Goal: Task Accomplishment & Management: Manage account settings

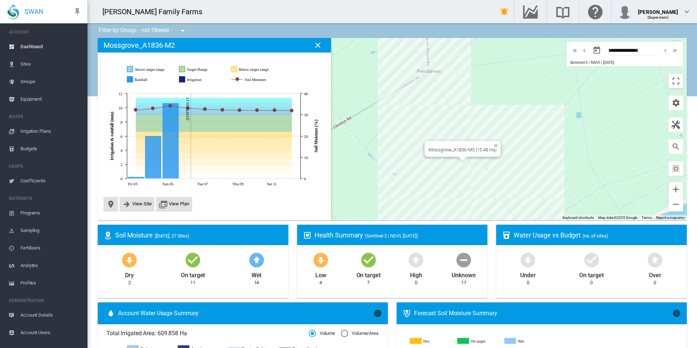
click at [454, 164] on div "Mossgrove_A1836-M5 (15.48 Ha)" at bounding box center [392, 129] width 589 height 182
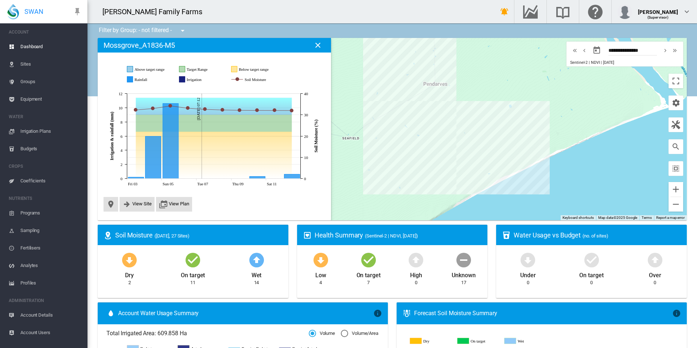
drag, startPoint x: 479, startPoint y: 192, endPoint x: 458, endPoint y: 151, distance: 46.5
click at [462, 148] on div at bounding box center [392, 129] width 589 height 182
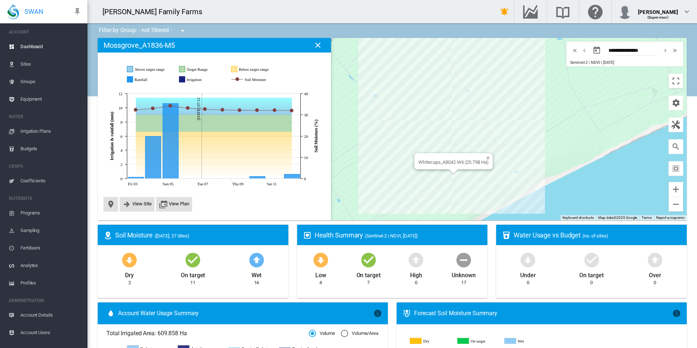
click at [450, 171] on div at bounding box center [453, 171] width 9 height 4
click at [444, 171] on div "Whitecaps_A8042-W6 (25.798 Ha)" at bounding box center [392, 129] width 589 height 182
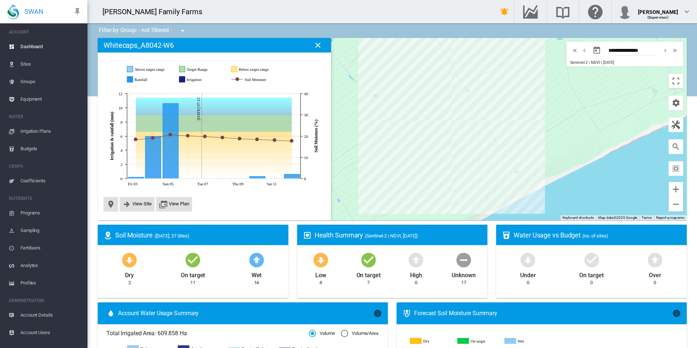
click at [483, 116] on div at bounding box center [392, 129] width 589 height 182
click at [450, 151] on div "Whitecaps_A8042-W4 (27.131 Ha)" at bounding box center [392, 129] width 589 height 182
click at [450, 151] on div at bounding box center [392, 129] width 589 height 182
click at [32, 231] on span "Sampling" at bounding box center [50, 231] width 61 height 18
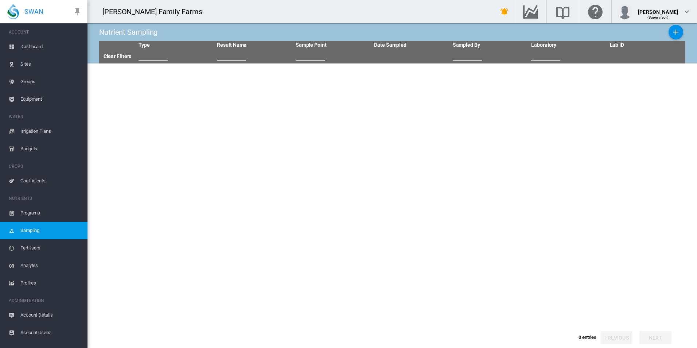
click at [30, 148] on span "Budgets" at bounding box center [50, 149] width 61 height 18
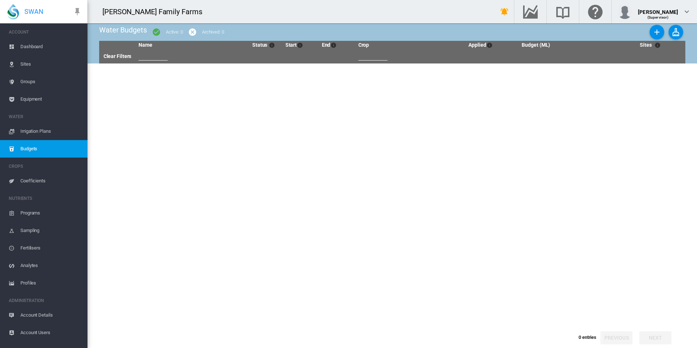
click at [34, 133] on span "Irrigation Plans" at bounding box center [50, 132] width 61 height 18
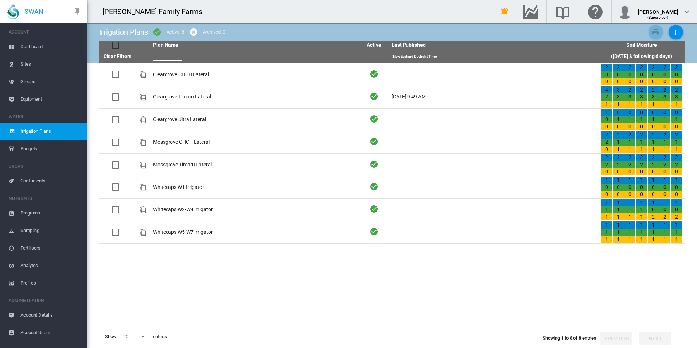
click at [34, 94] on span "Equipment" at bounding box center [50, 99] width 61 height 18
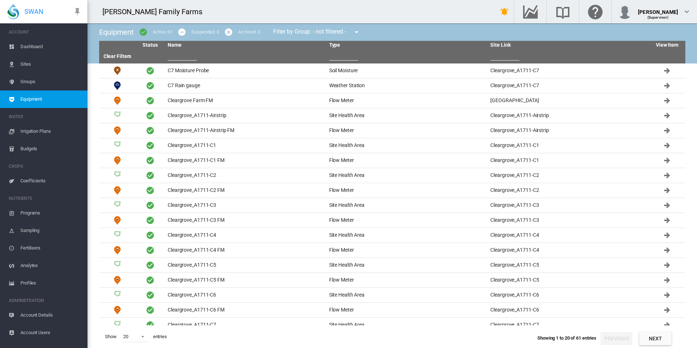
click at [37, 51] on span "Dashboard" at bounding box center [50, 47] width 61 height 18
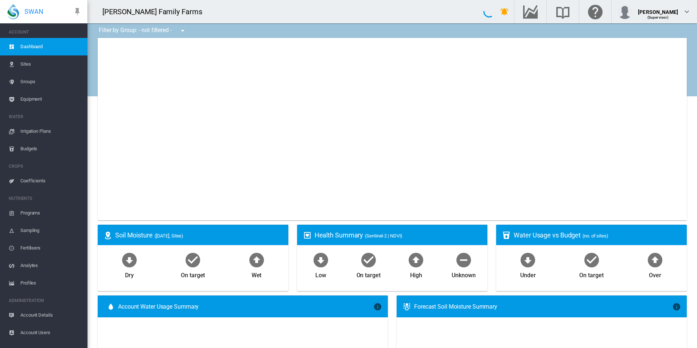
type input "**********"
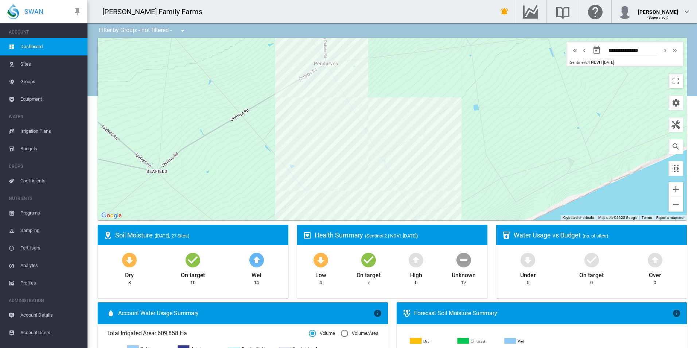
drag, startPoint x: 307, startPoint y: 102, endPoint x: 224, endPoint y: 173, distance: 110.0
click at [224, 173] on div at bounding box center [392, 129] width 589 height 182
click at [562, 16] on md-icon "Search the knowledge base" at bounding box center [563, 11] width 18 height 9
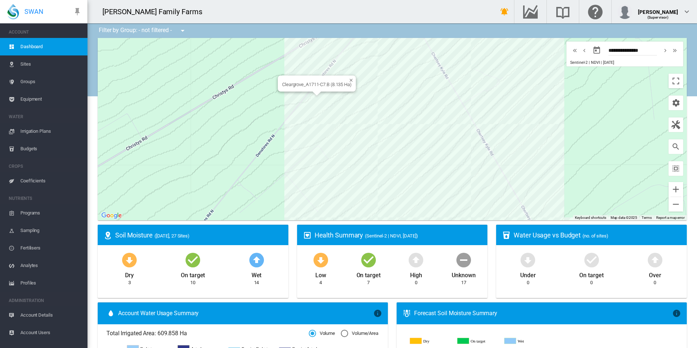
click at [314, 104] on div "Cleargrove_A1711-C7.B (8.135 Ha)" at bounding box center [392, 129] width 589 height 182
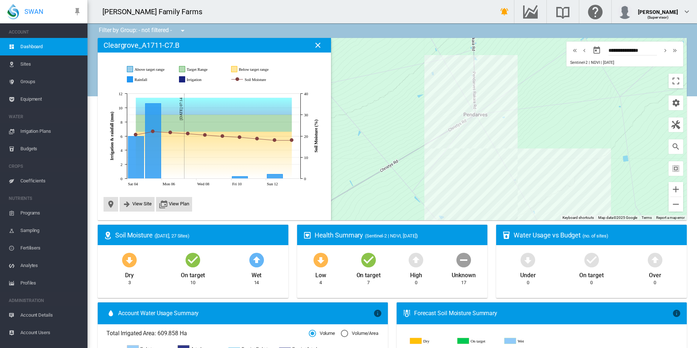
drag, startPoint x: 444, startPoint y: 158, endPoint x: 364, endPoint y: 125, distance: 86.2
click at [364, 125] on div at bounding box center [392, 129] width 589 height 182
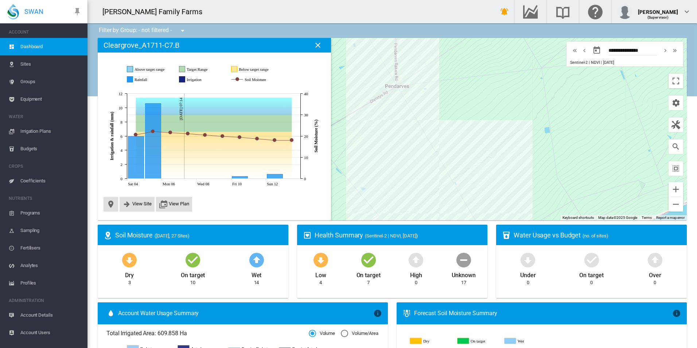
drag, startPoint x: 369, startPoint y: 131, endPoint x: 378, endPoint y: 139, distance: 11.9
click at [378, 139] on div at bounding box center [392, 129] width 589 height 182
click at [681, 9] on div "[PERSON_NAME] (Supervisor)" at bounding box center [655, 11] width 74 height 15
click at [677, 12] on md-backdrop at bounding box center [348, 174] width 697 height 348
click at [38, 133] on span "Irrigation Plans" at bounding box center [50, 132] width 61 height 18
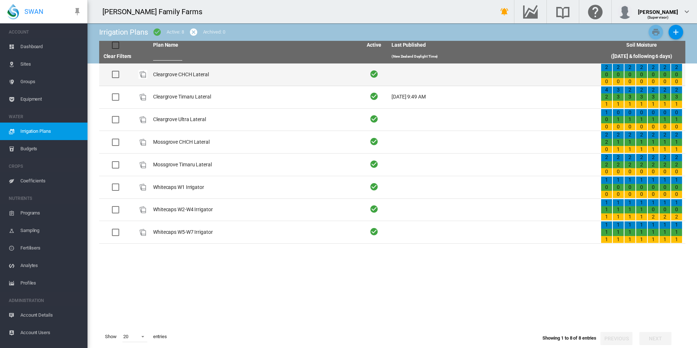
click at [180, 73] on td "Cleargrove CHCH Lateral" at bounding box center [254, 74] width 209 height 22
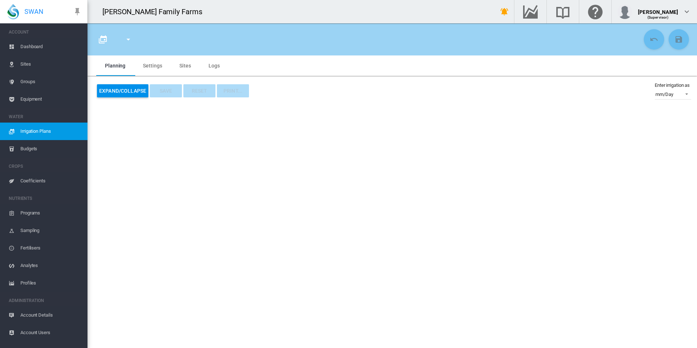
click at [216, 67] on span "Logs" at bounding box center [214, 66] width 11 height 6
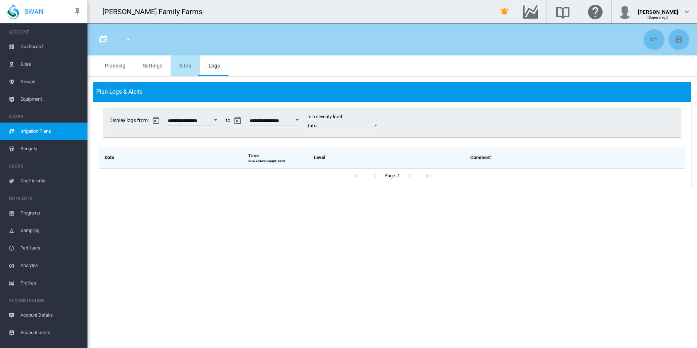
click at [185, 67] on md-tab-item "Sites" at bounding box center [185, 65] width 29 height 20
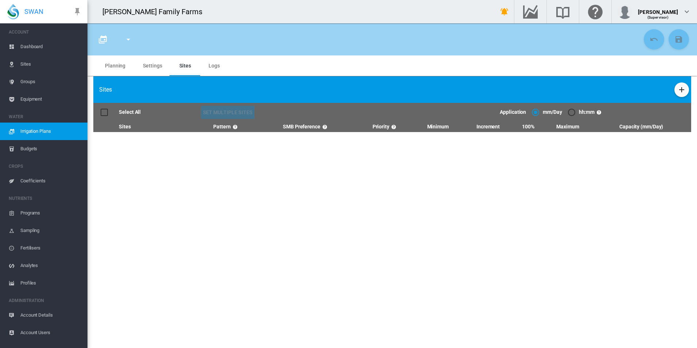
click at [39, 49] on span "Dashboard" at bounding box center [50, 47] width 61 height 18
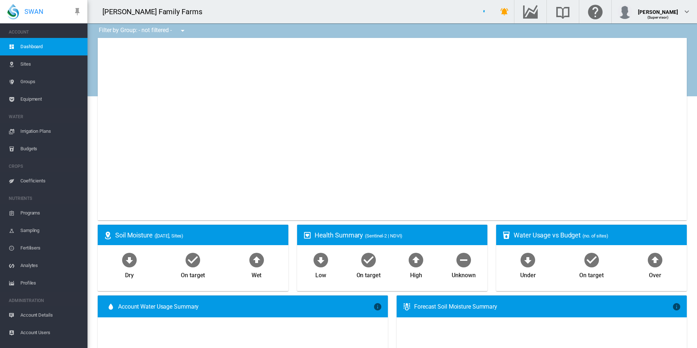
type input "**********"
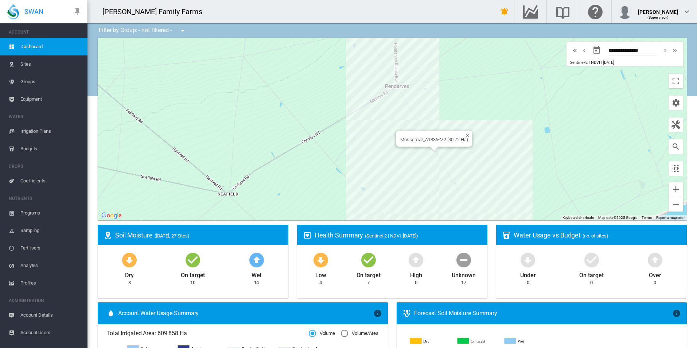
click at [419, 154] on div "Mossgrove_A1836-M2 (30.72 Ha)" at bounding box center [392, 129] width 589 height 182
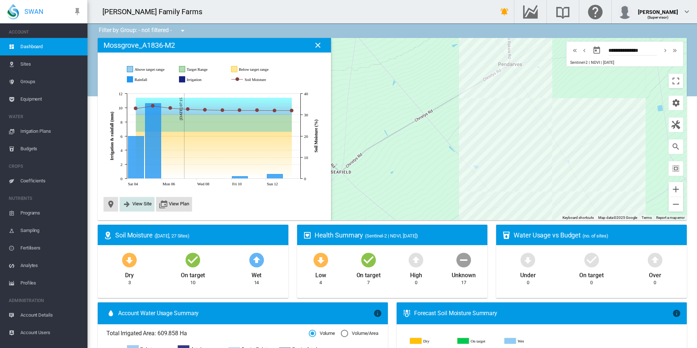
click at [143, 204] on span "View Site" at bounding box center [141, 203] width 19 height 5
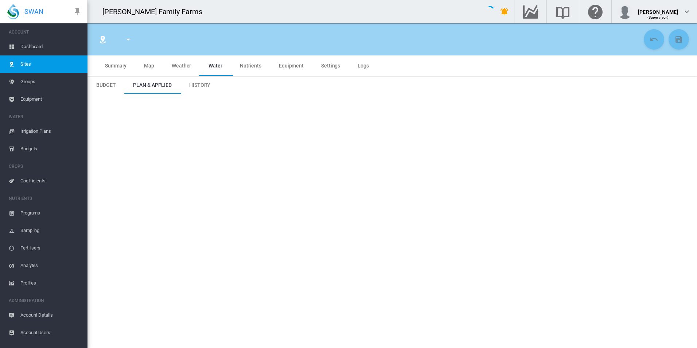
type input "**********"
type input "*********"
type input "**"
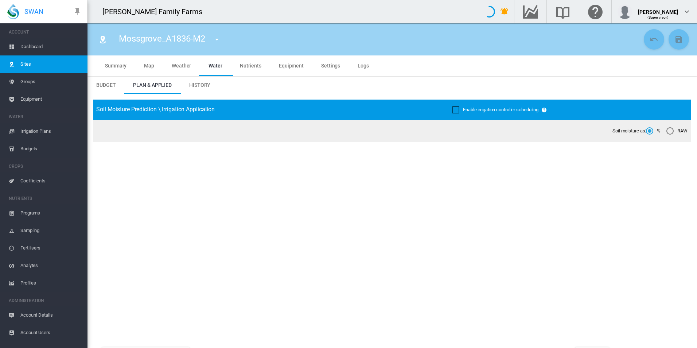
type input "******"
click at [334, 68] on span "Settings" at bounding box center [330, 66] width 19 height 6
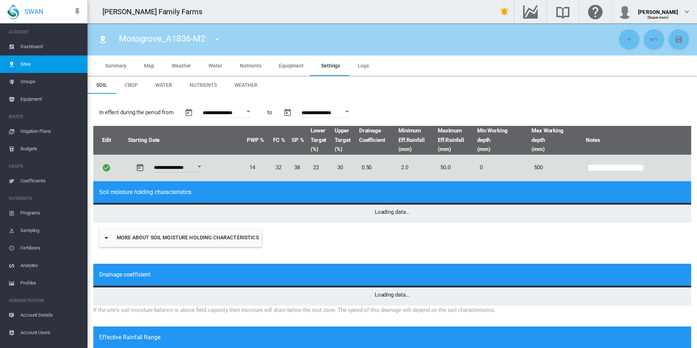
type input "*"
type input "**"
type input "*****"
type input "***"
type input "*****"
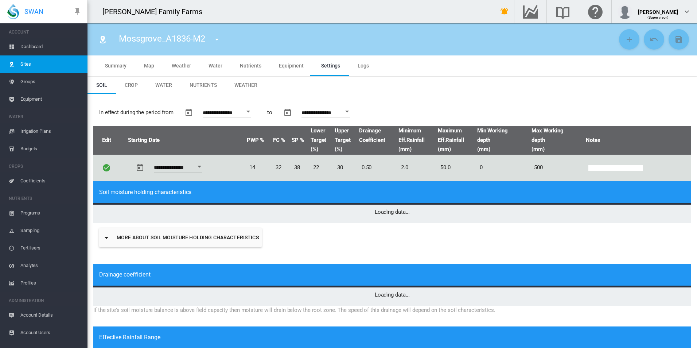
type input "*****"
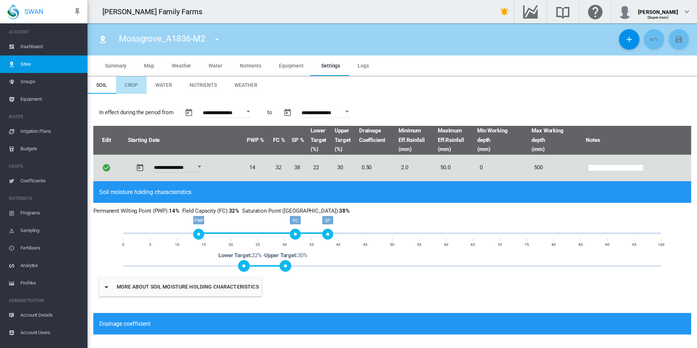
click at [133, 84] on span "Crop" at bounding box center [131, 85] width 13 height 6
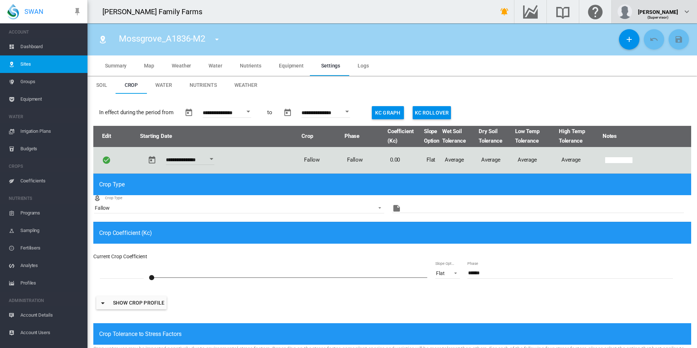
click at [674, 16] on div "(Supervisor)" at bounding box center [658, 14] width 40 height 7
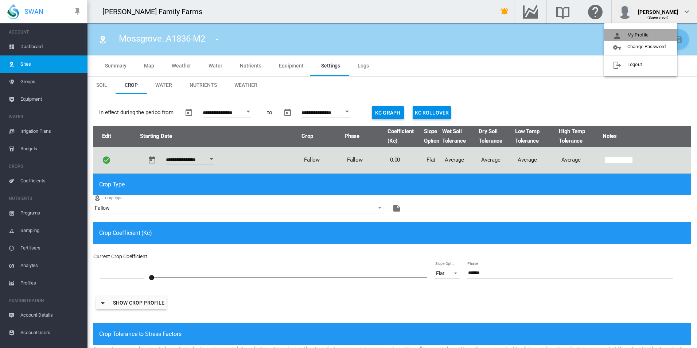
click at [646, 33] on button "My Profile" at bounding box center [640, 35] width 73 height 12
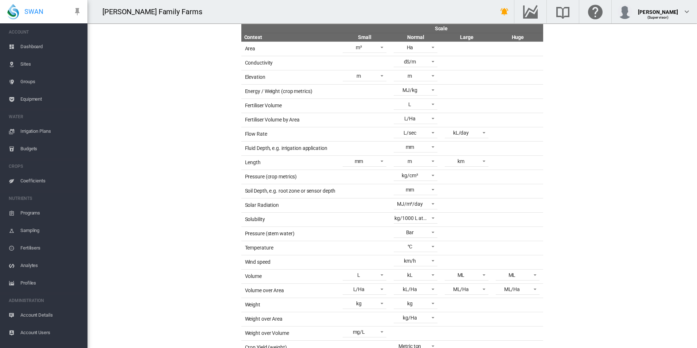
scroll to position [100, 0]
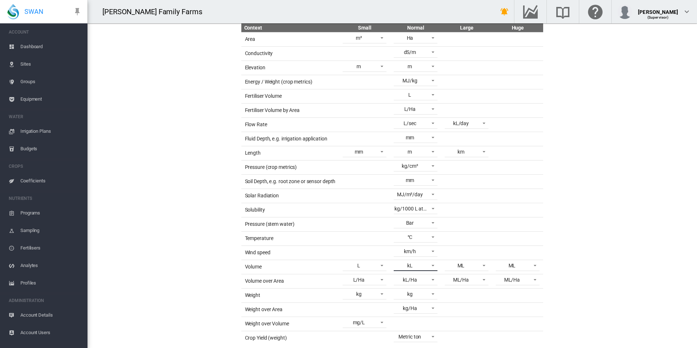
click at [430, 266] on span at bounding box center [431, 264] width 9 height 7
click at [610, 215] on md-backdrop at bounding box center [348, 174] width 697 height 348
click at [428, 280] on span at bounding box center [431, 279] width 9 height 7
click at [573, 213] on md-backdrop at bounding box center [348, 174] width 697 height 348
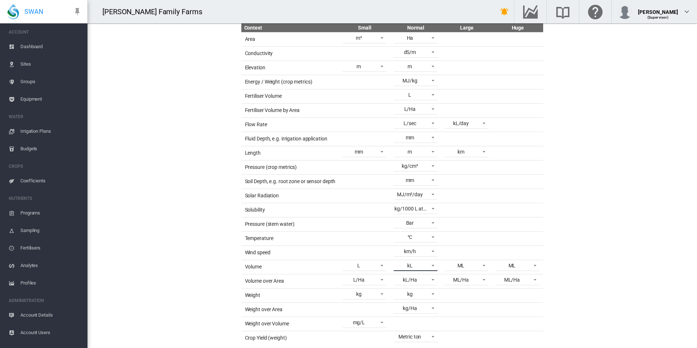
click at [433, 264] on span at bounding box center [431, 264] width 9 height 7
click at [425, 249] on md-option "ML" at bounding box center [414, 249] width 55 height 18
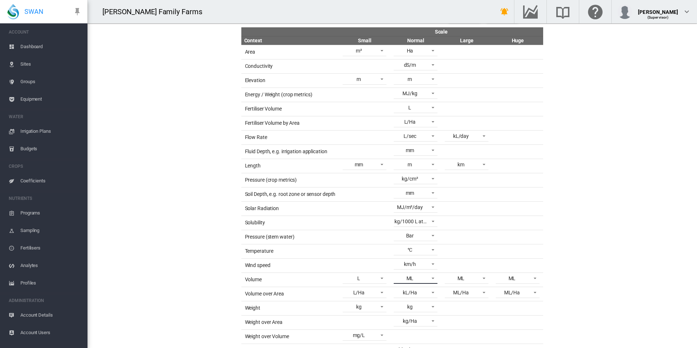
scroll to position [100, 0]
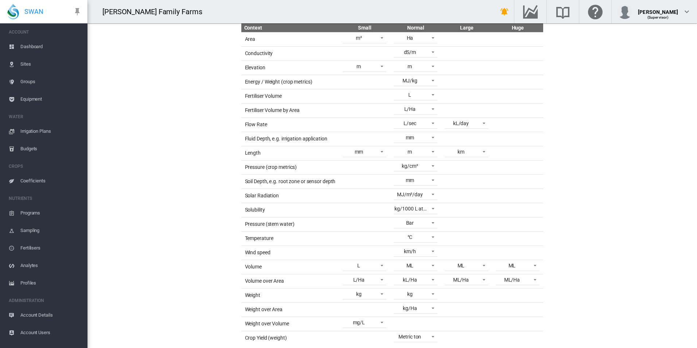
click at [585, 249] on div "Copy selection from: - - No Selection - - - - No Selection - - Default metric u…" at bounding box center [392, 168] width 604 height 354
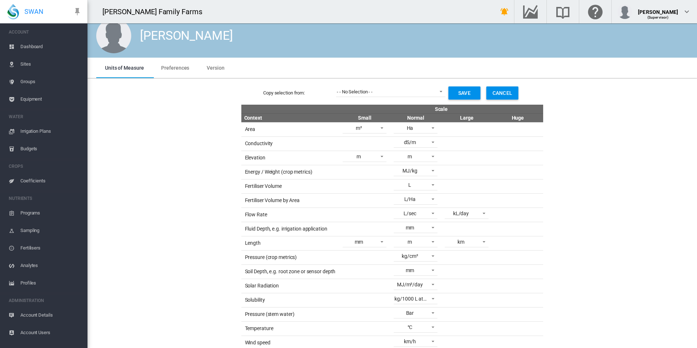
scroll to position [0, 0]
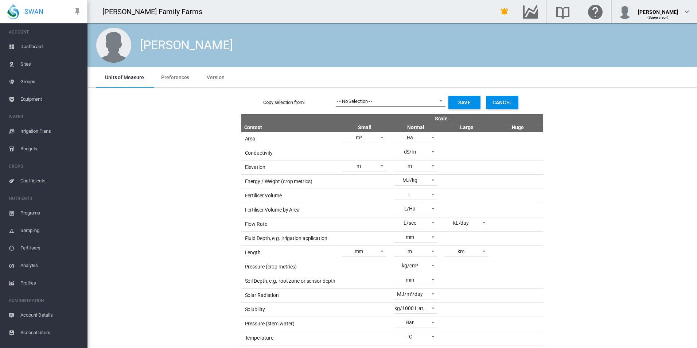
click at [417, 102] on span "- - No Selection - -" at bounding box center [385, 101] width 96 height 7
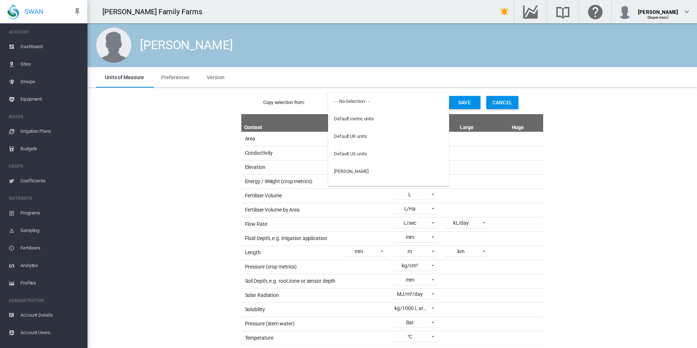
click at [401, 65] on md-backdrop at bounding box center [348, 174] width 697 height 348
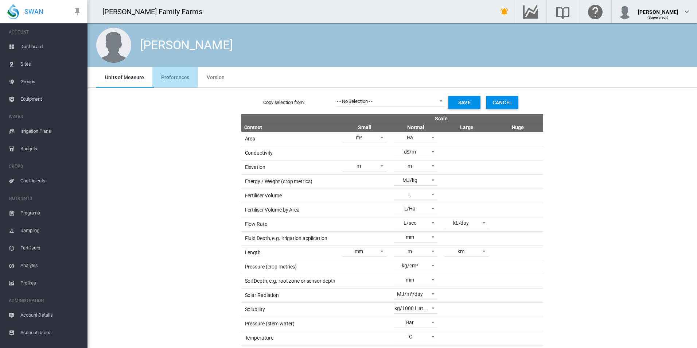
click at [172, 76] on span "Preferences" at bounding box center [175, 77] width 28 height 6
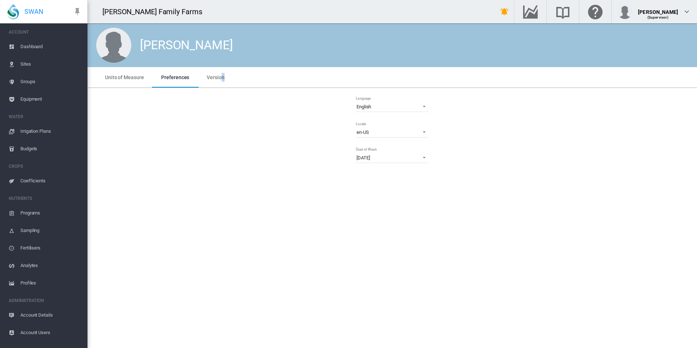
click at [221, 73] on md-tab-item "Version" at bounding box center [215, 77] width 35 height 20
click at [126, 77] on span "Units of Measure" at bounding box center [124, 77] width 39 height 6
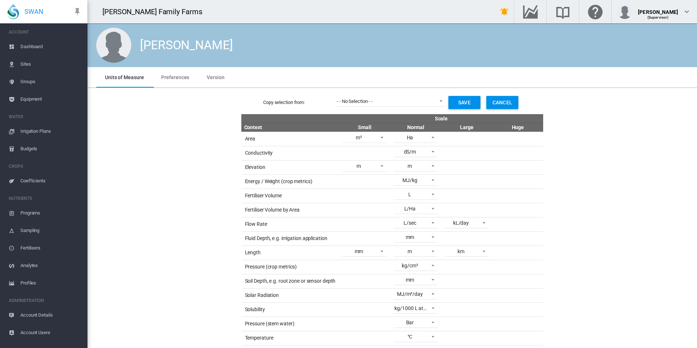
click at [33, 211] on span "Programs" at bounding box center [50, 213] width 61 height 18
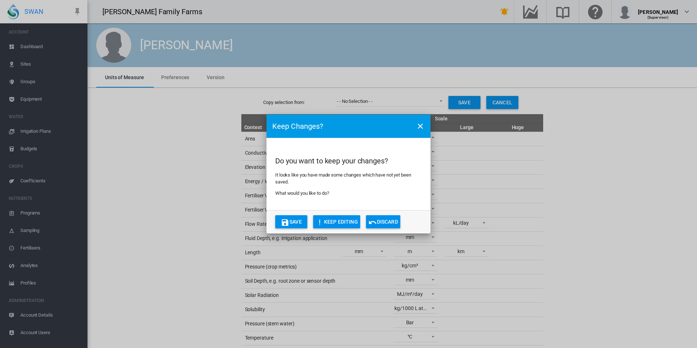
click at [286, 218] on md-icon "icon-content-save" at bounding box center [285, 222] width 9 height 9
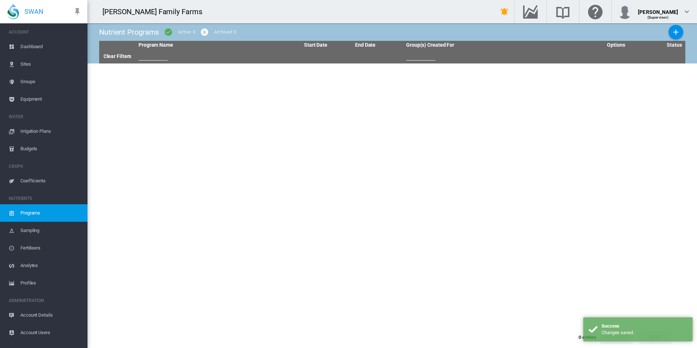
click at [29, 49] on span "Dashboard" at bounding box center [50, 47] width 61 height 18
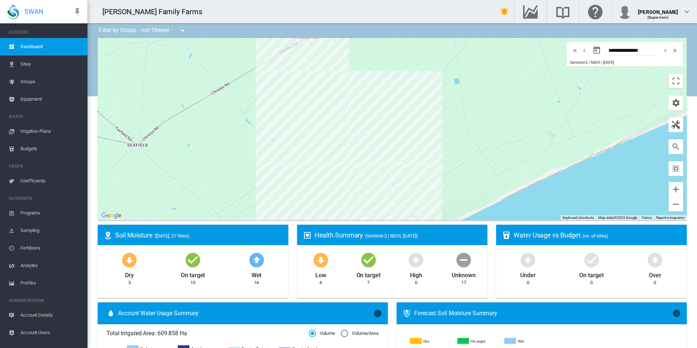
drag, startPoint x: 461, startPoint y: 170, endPoint x: 255, endPoint y: 143, distance: 208.1
click at [255, 143] on div at bounding box center [392, 129] width 589 height 182
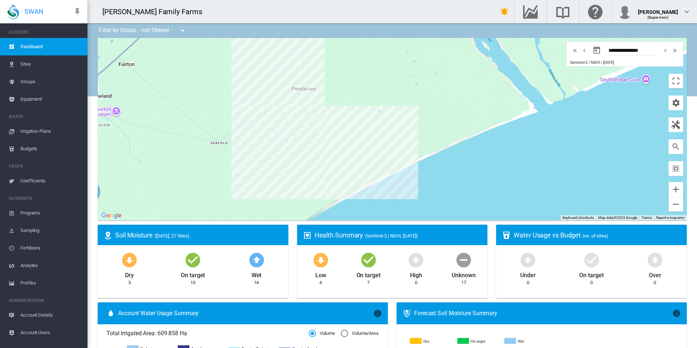
click at [47, 129] on span "Irrigation Plans" at bounding box center [50, 132] width 61 height 18
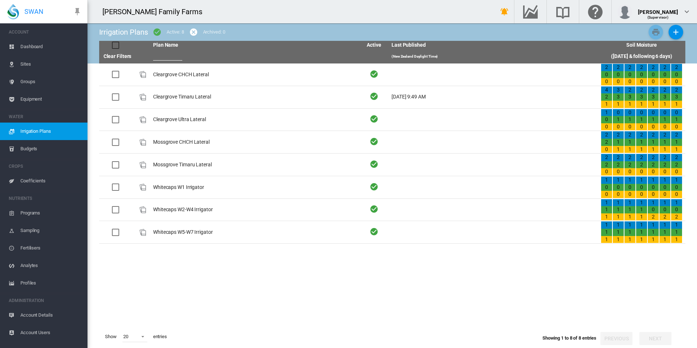
click at [37, 155] on span "Budgets" at bounding box center [50, 149] width 61 height 18
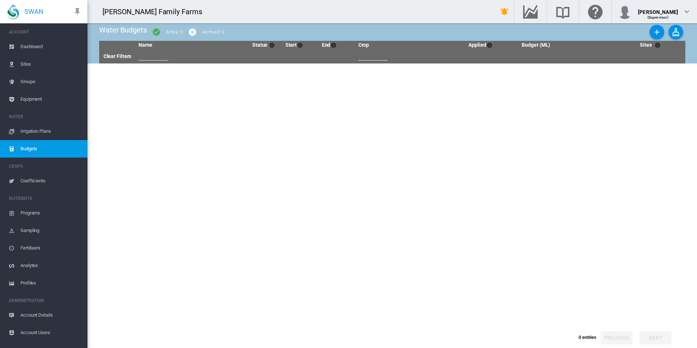
click at [27, 132] on span "Irrigation Plans" at bounding box center [50, 132] width 61 height 18
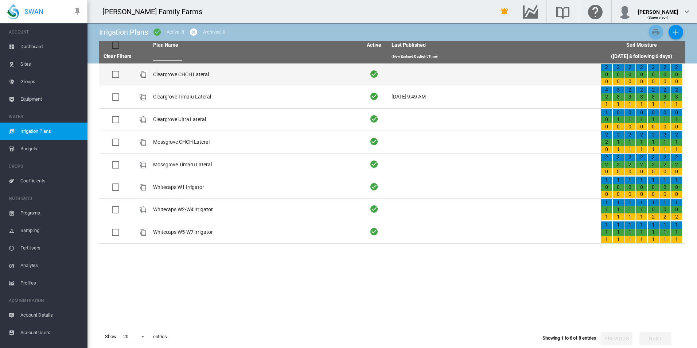
click at [181, 73] on td "Cleargrove CHCH Lateral" at bounding box center [254, 74] width 209 height 22
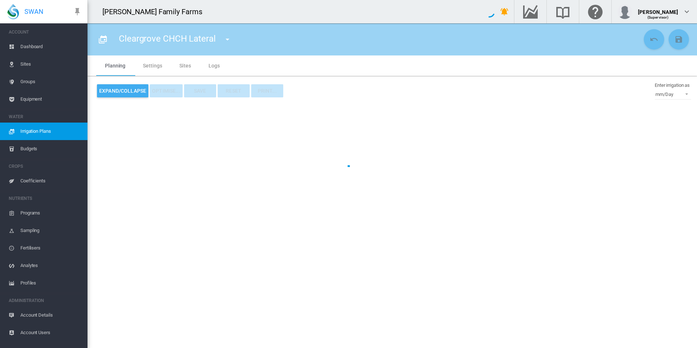
type input "**********"
type input "*"
type input "**"
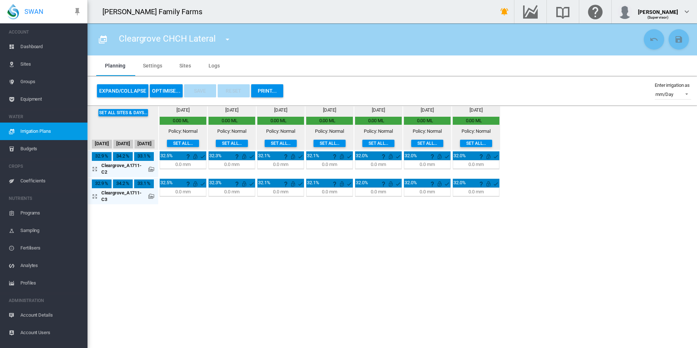
click at [212, 67] on span "Logs" at bounding box center [214, 66] width 11 height 6
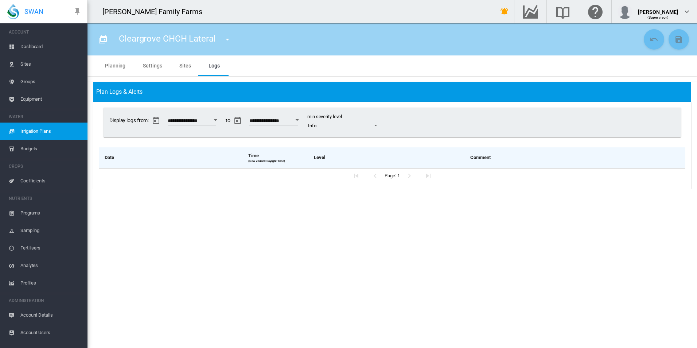
click at [217, 121] on div "Open calendar" at bounding box center [216, 120] width 4 height 2
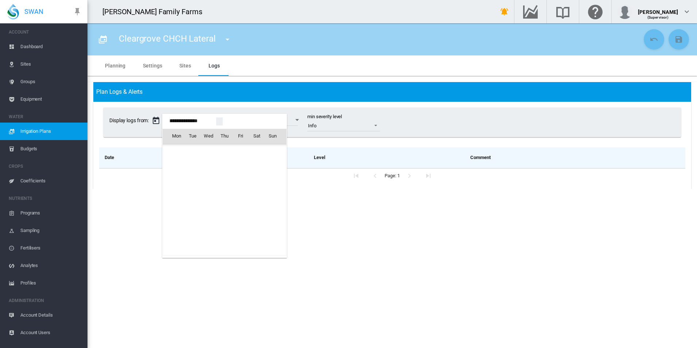
scroll to position [18166, 0]
click at [221, 100] on div at bounding box center [348, 174] width 697 height 348
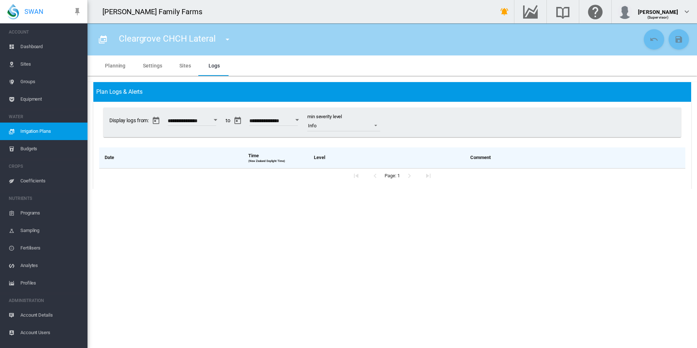
click at [184, 65] on md-tab-item "Sites" at bounding box center [185, 65] width 29 height 20
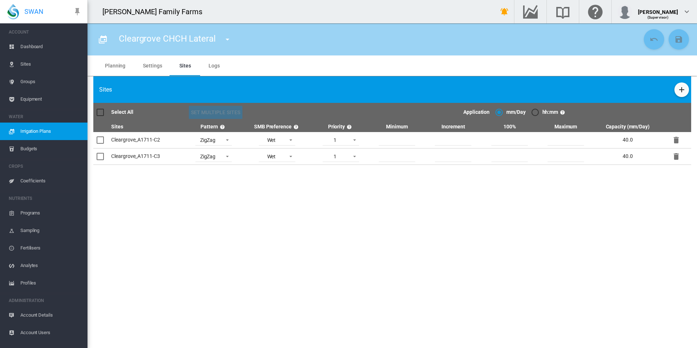
click at [31, 43] on span "Dashboard" at bounding box center [50, 47] width 61 height 18
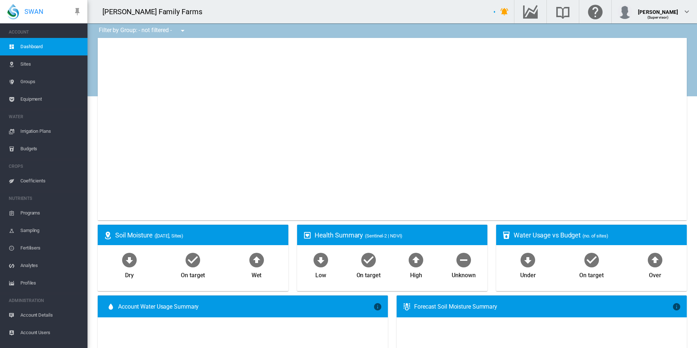
type input "**********"
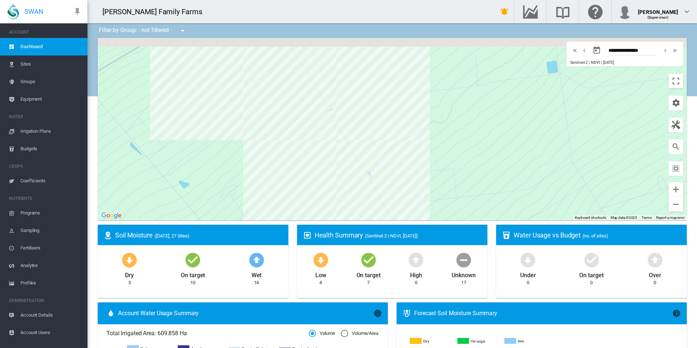
drag, startPoint x: 302, startPoint y: 120, endPoint x: 391, endPoint y: 215, distance: 130.5
click at [391, 215] on div at bounding box center [392, 129] width 589 height 182
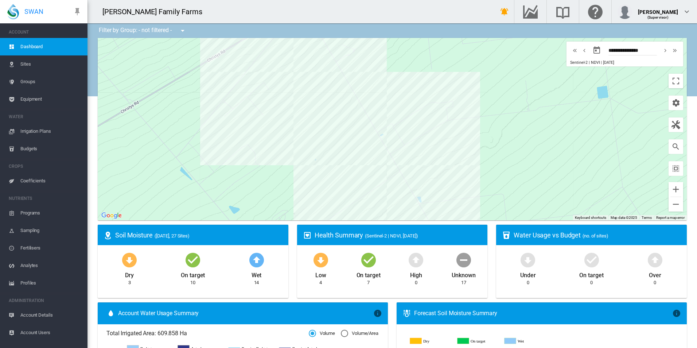
drag, startPoint x: 394, startPoint y: 157, endPoint x: 381, endPoint y: 110, distance: 48.5
click at [381, 110] on div at bounding box center [392, 129] width 589 height 182
click at [353, 193] on div "Mossgrove_A1836-M5 (15.48 Ha)" at bounding box center [392, 129] width 589 height 182
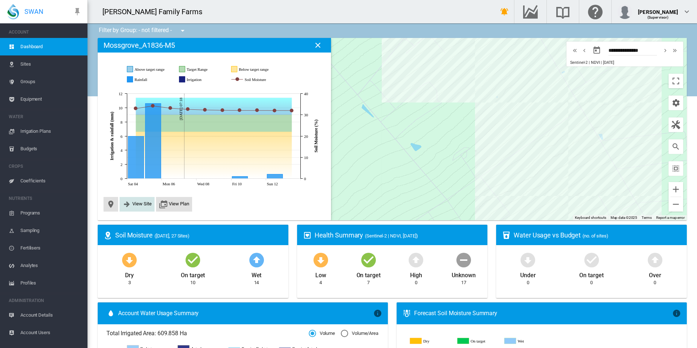
click at [144, 202] on span "View Site" at bounding box center [141, 203] width 19 height 5
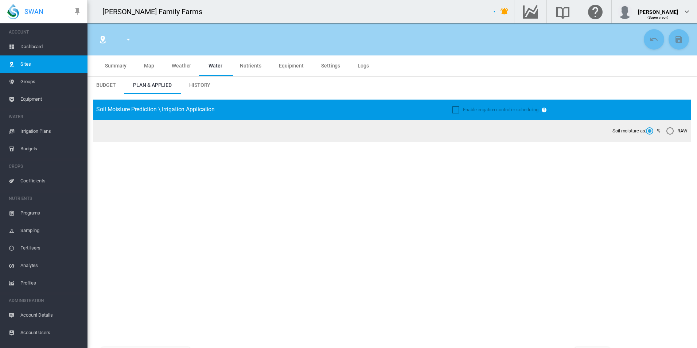
type input "*****"
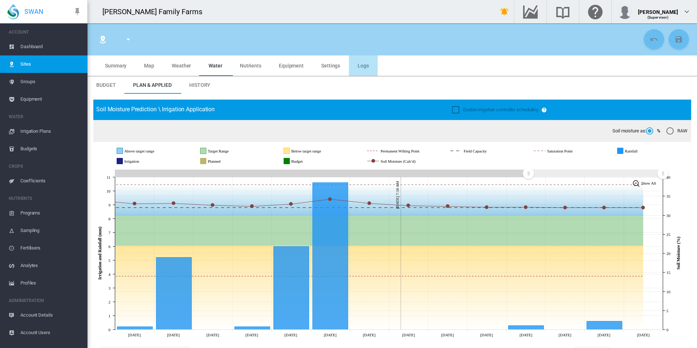
click at [358, 64] on span "Logs" at bounding box center [363, 66] width 11 height 6
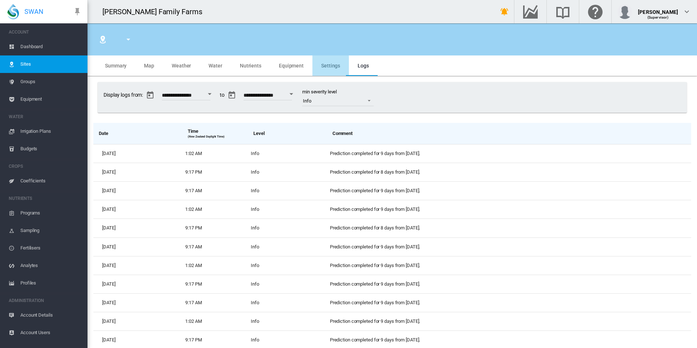
click at [327, 66] on span "Settings" at bounding box center [330, 66] width 19 height 6
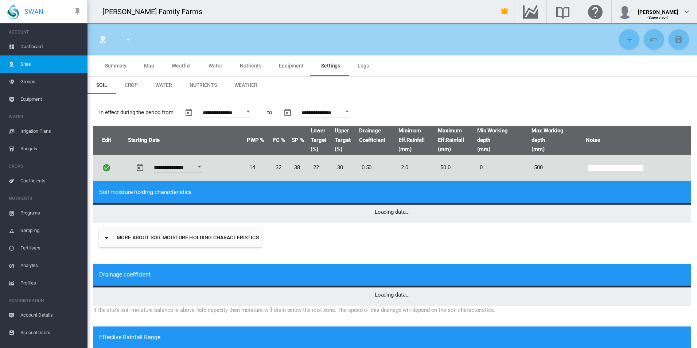
type input "*"
type input "**"
type input "*****"
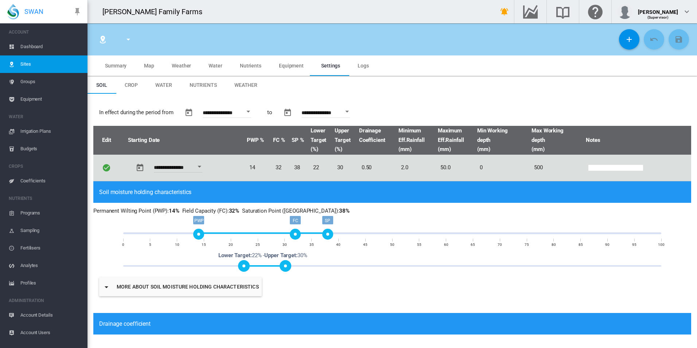
click at [160, 82] on span "Water" at bounding box center [163, 85] width 17 height 6
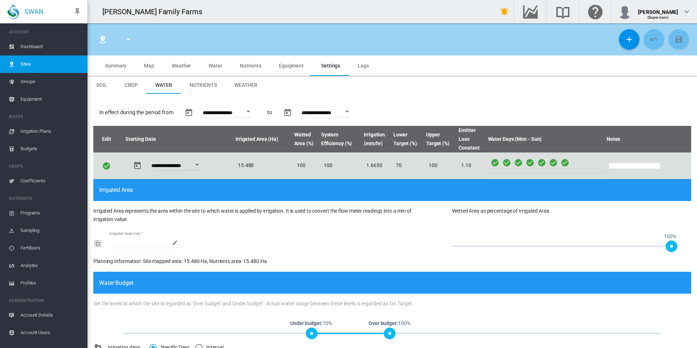
click at [128, 83] on span "Crop" at bounding box center [131, 85] width 13 height 6
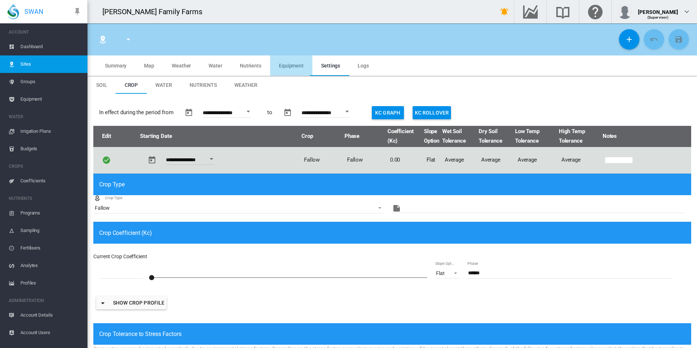
click at [287, 69] on md-tab-item "Equipment" at bounding box center [291, 65] width 42 height 20
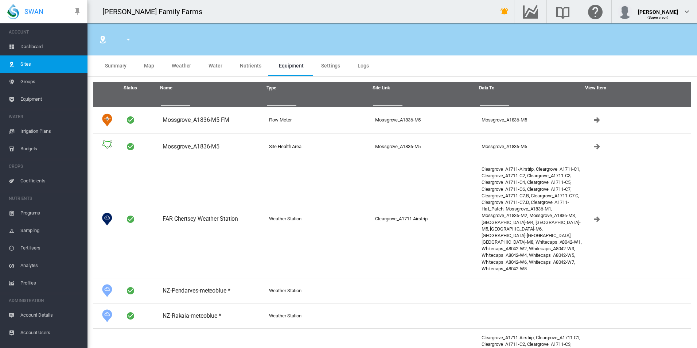
click at [253, 67] on span "Nutrients" at bounding box center [251, 66] width 22 height 6
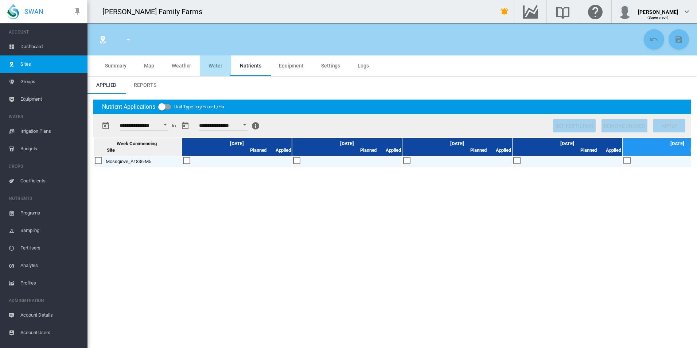
click at [222, 62] on md-tab-item "Water" at bounding box center [215, 65] width 31 height 20
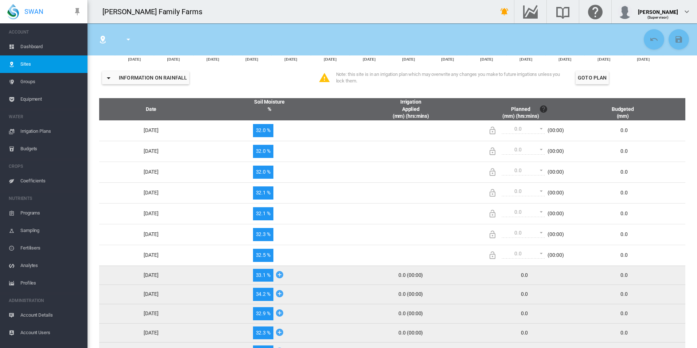
scroll to position [292, 0]
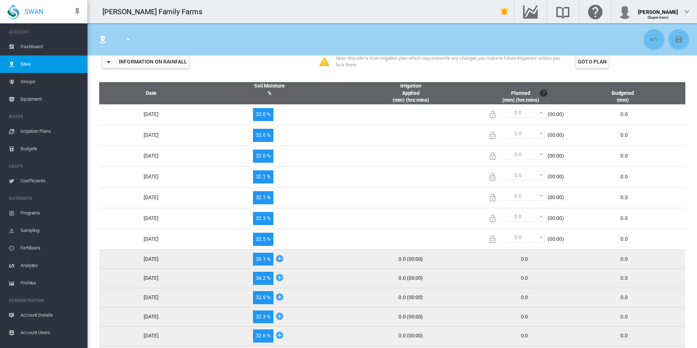
click at [27, 43] on span "Dashboard" at bounding box center [50, 47] width 61 height 18
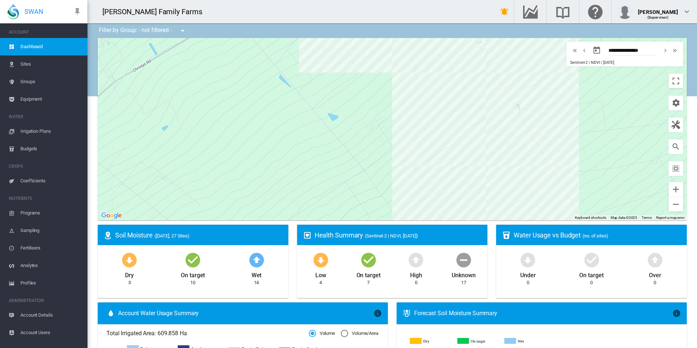
drag, startPoint x: 478, startPoint y: 165, endPoint x: 384, endPoint y: 130, distance: 100.8
click at [385, 130] on div at bounding box center [392, 129] width 589 height 182
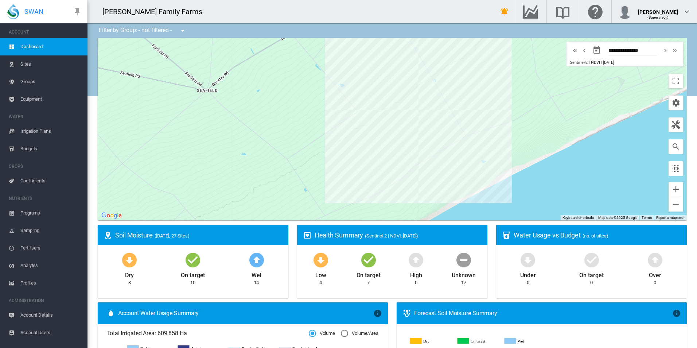
drag, startPoint x: 462, startPoint y: 135, endPoint x: 461, endPoint y: 139, distance: 4.7
click at [462, 136] on div at bounding box center [392, 129] width 589 height 182
click at [430, 152] on div "Whitecaps_A8042-W5 (26.777 Ha)" at bounding box center [392, 129] width 589 height 182
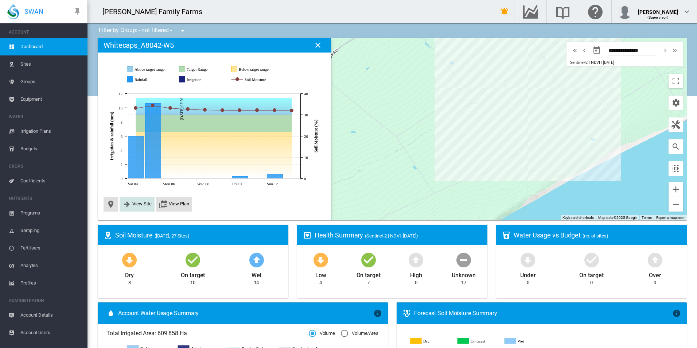
click at [139, 206] on span "View Site" at bounding box center [141, 203] width 19 height 5
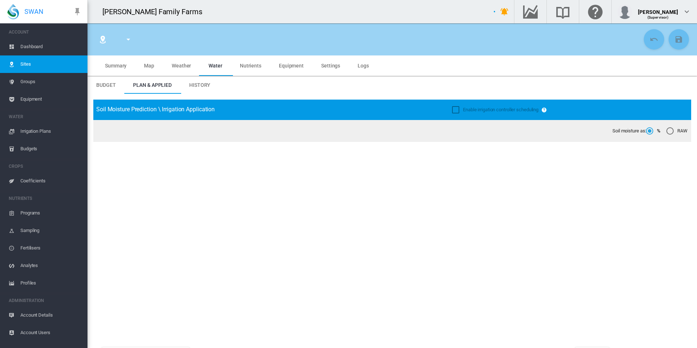
type input "******"
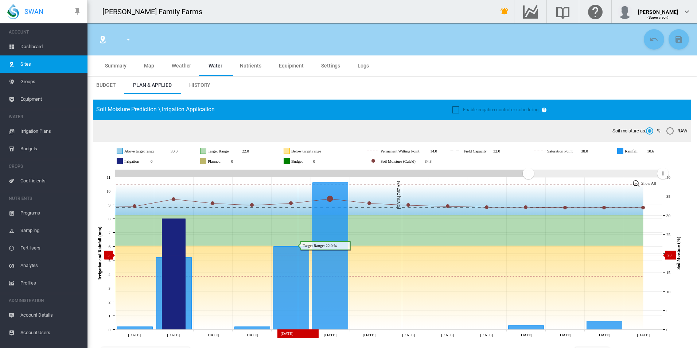
scroll to position [36, 0]
